Goal: Information Seeking & Learning: Learn about a topic

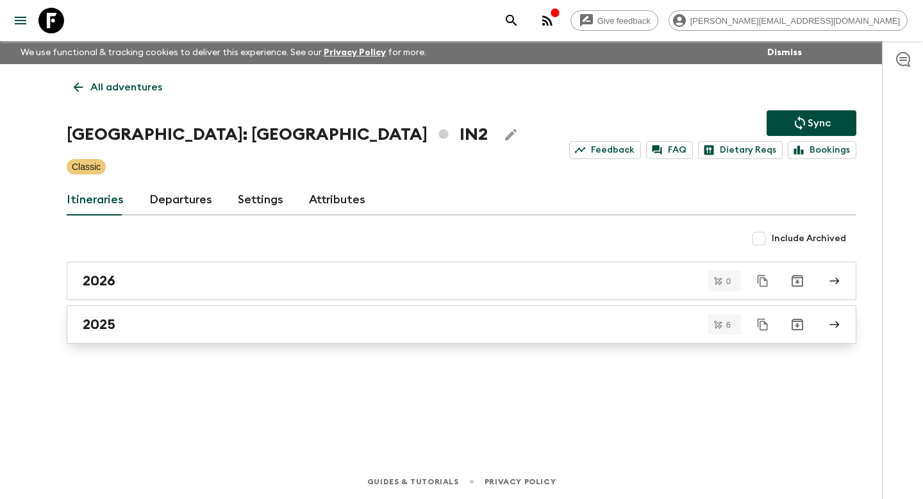
click at [111, 324] on h2 "2025" at bounding box center [99, 324] width 33 height 17
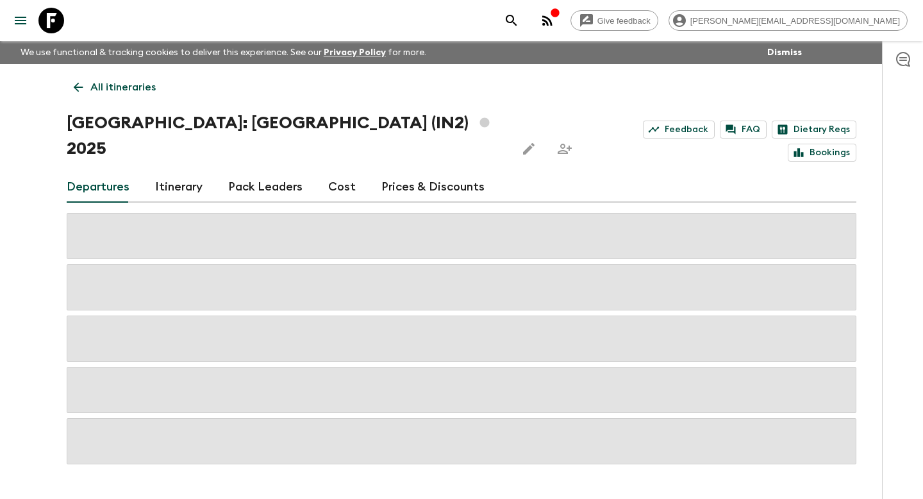
click at [181, 172] on link "Itinerary" at bounding box center [178, 187] width 47 height 31
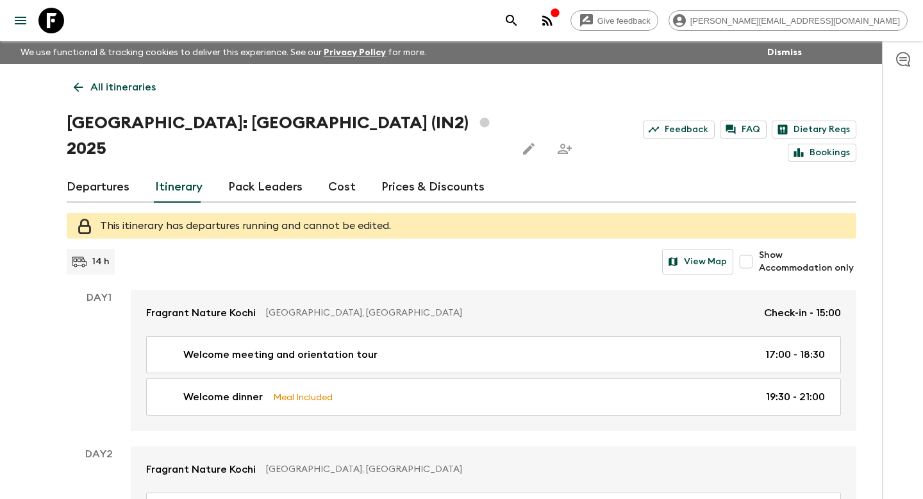
scroll to position [9, 0]
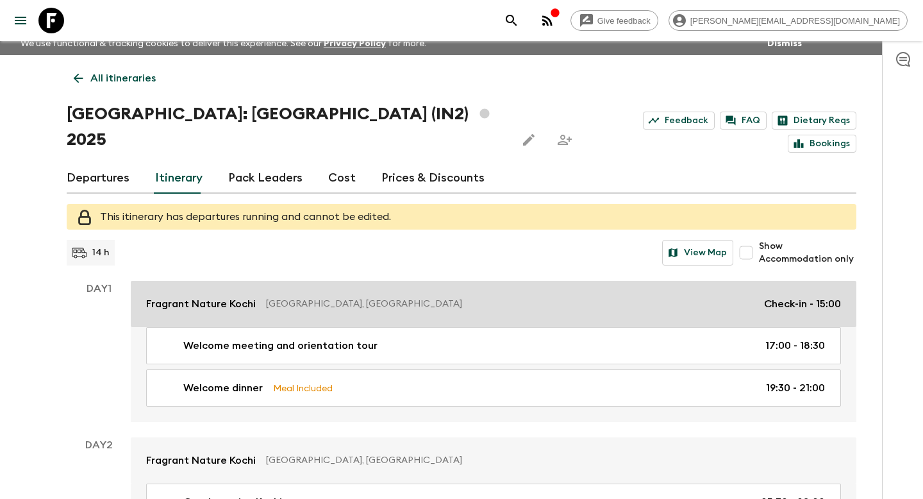
click at [198, 281] on link "Fragrant Nature Kochi Kochi, [GEOGRAPHIC_DATA] Check-in - 15:00" at bounding box center [494, 304] width 726 height 46
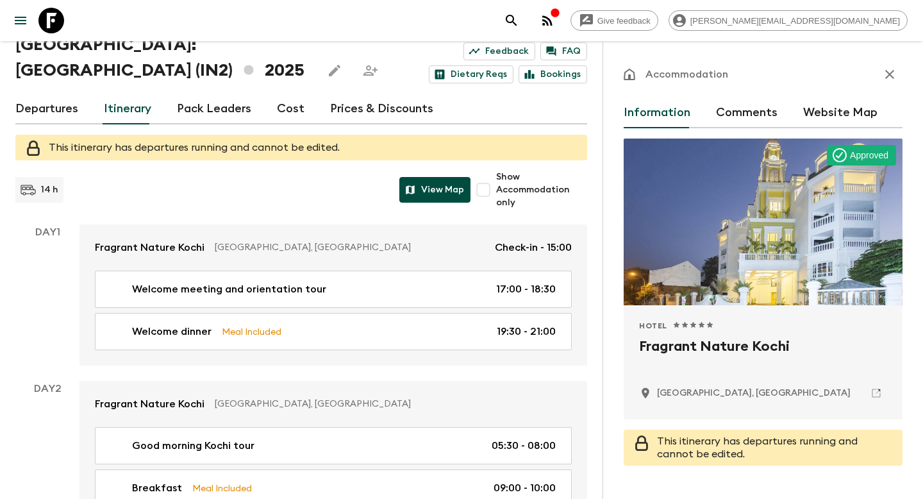
scroll to position [85, 0]
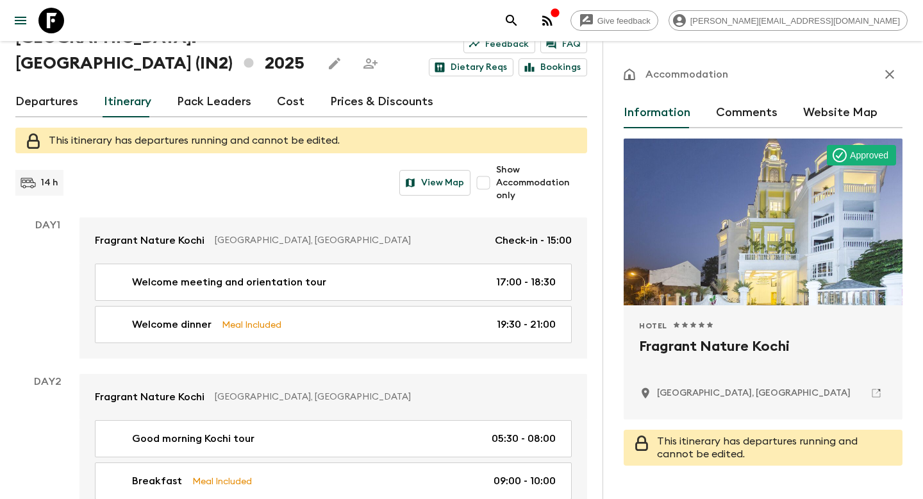
drag, startPoint x: 476, startPoint y: 214, endPoint x: 427, endPoint y: 214, distance: 49.4
drag, startPoint x: 802, startPoint y: 340, endPoint x: 632, endPoint y: 340, distance: 169.8
click at [632, 340] on div "Hotel 1 Star 2 Stars 3 Stars 4 Stars 5 Stars Fragrant Nature Kochi Kochi, [GEOG…" at bounding box center [763, 362] width 279 height 114
copy h2 "Fragrant Nature Kochi"
